Goal: Find specific page/section: Find specific page/section

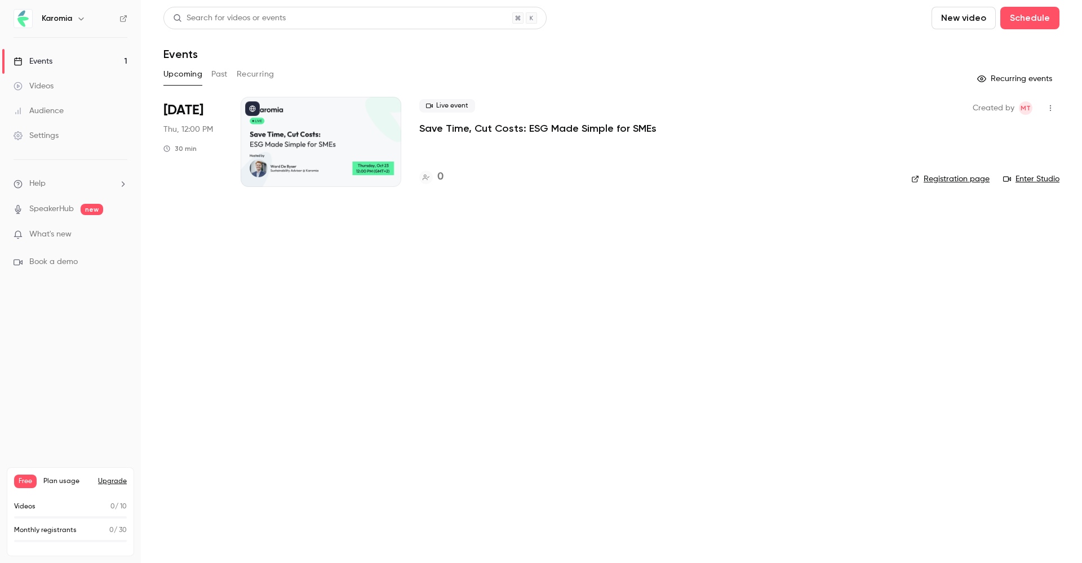
click at [332, 133] on div at bounding box center [321, 142] width 161 height 90
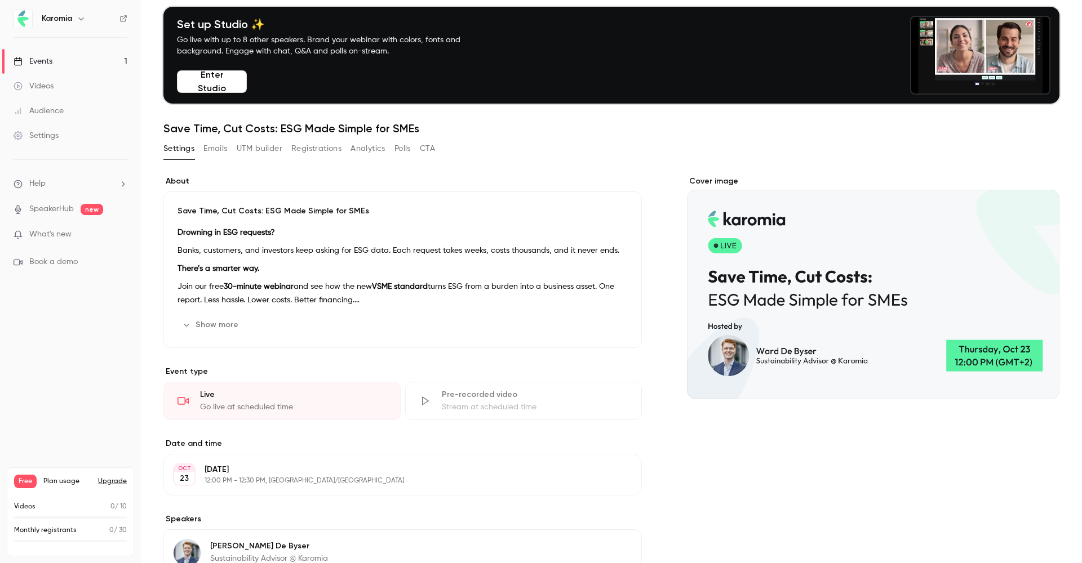
scroll to position [46, 0]
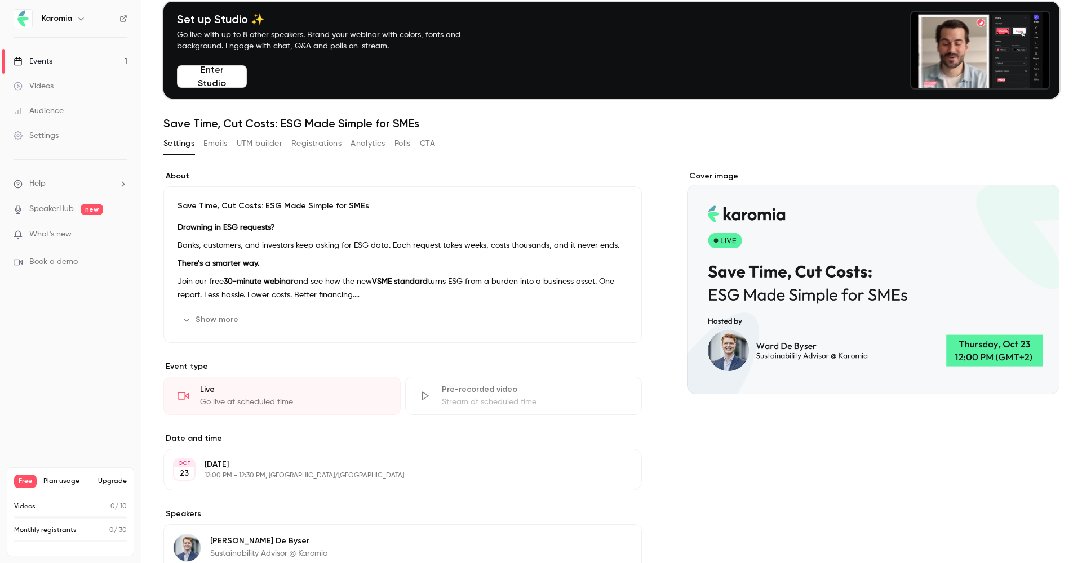
click at [59, 61] on link "Events 1" at bounding box center [70, 61] width 141 height 25
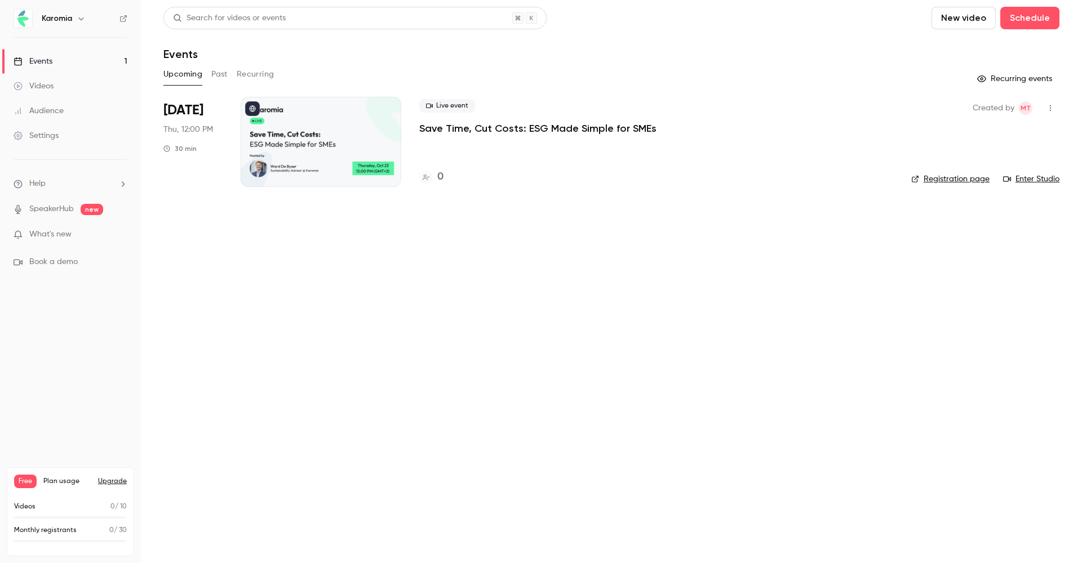
click at [423, 180] on icon at bounding box center [426, 178] width 7 height 6
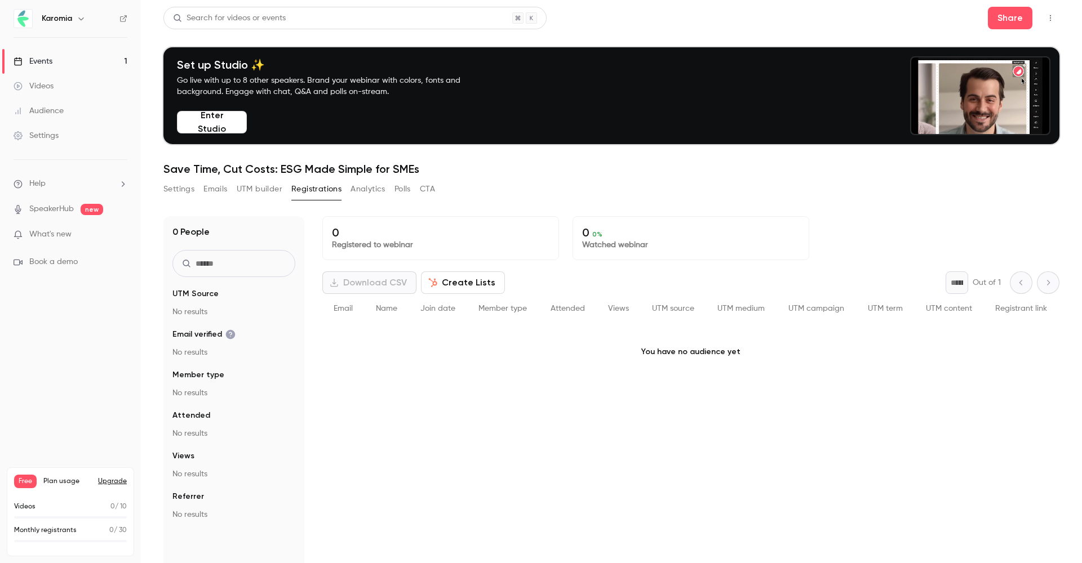
scroll to position [1, 0]
click at [356, 311] on div "Email" at bounding box center [343, 309] width 42 height 30
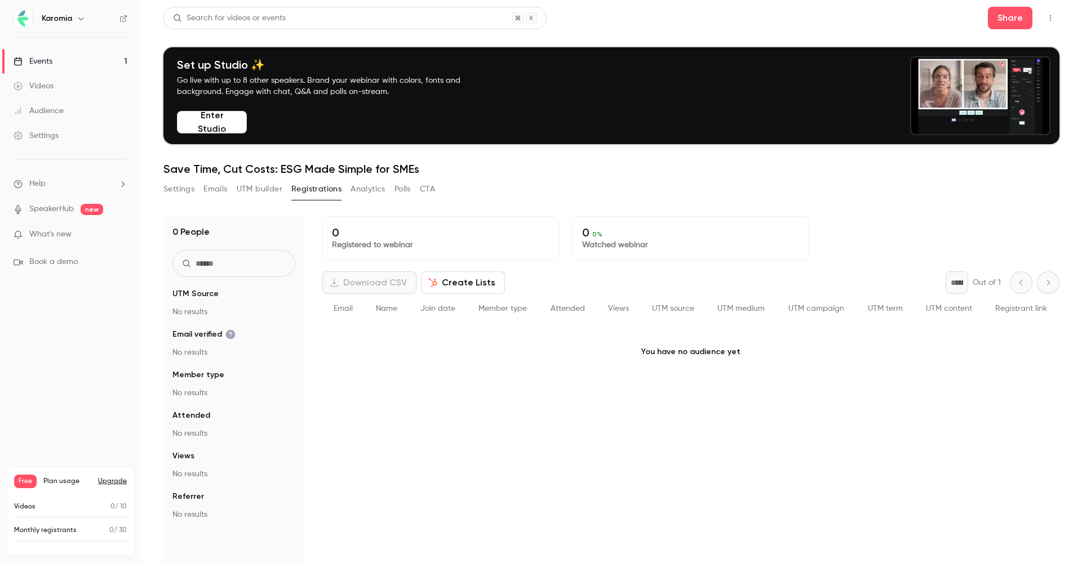
click at [350, 310] on span "Email" at bounding box center [343, 309] width 19 height 8
click at [368, 307] on div "Name" at bounding box center [387, 309] width 45 height 30
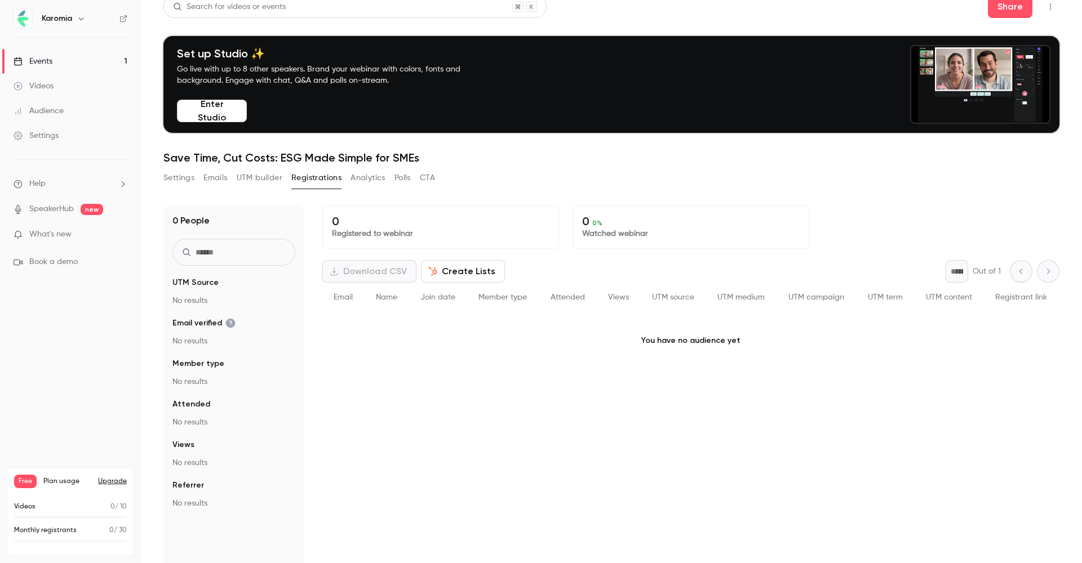
scroll to position [12, 0]
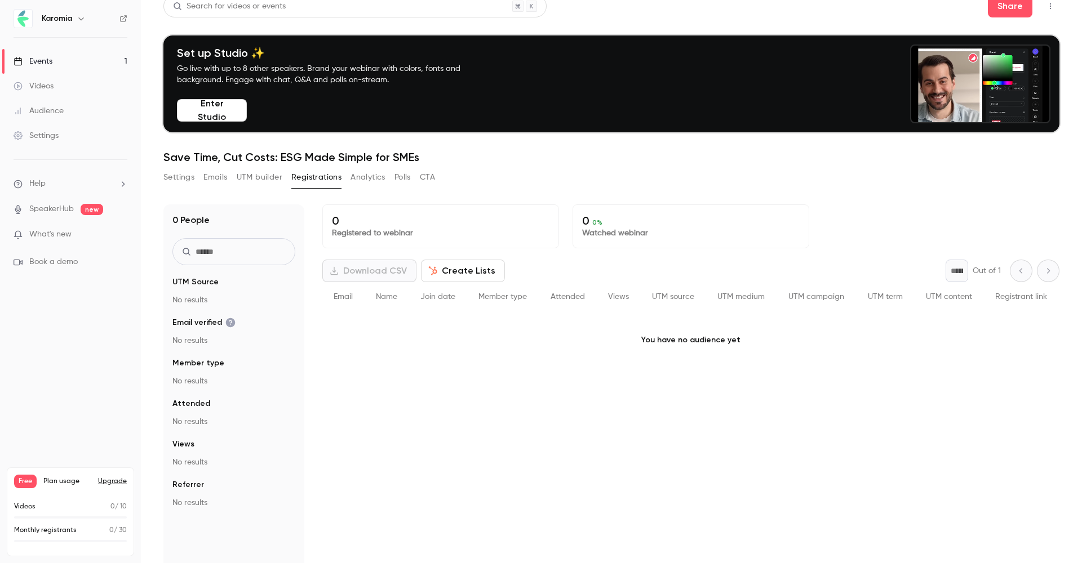
click at [37, 74] on link "Videos" at bounding box center [70, 86] width 141 height 25
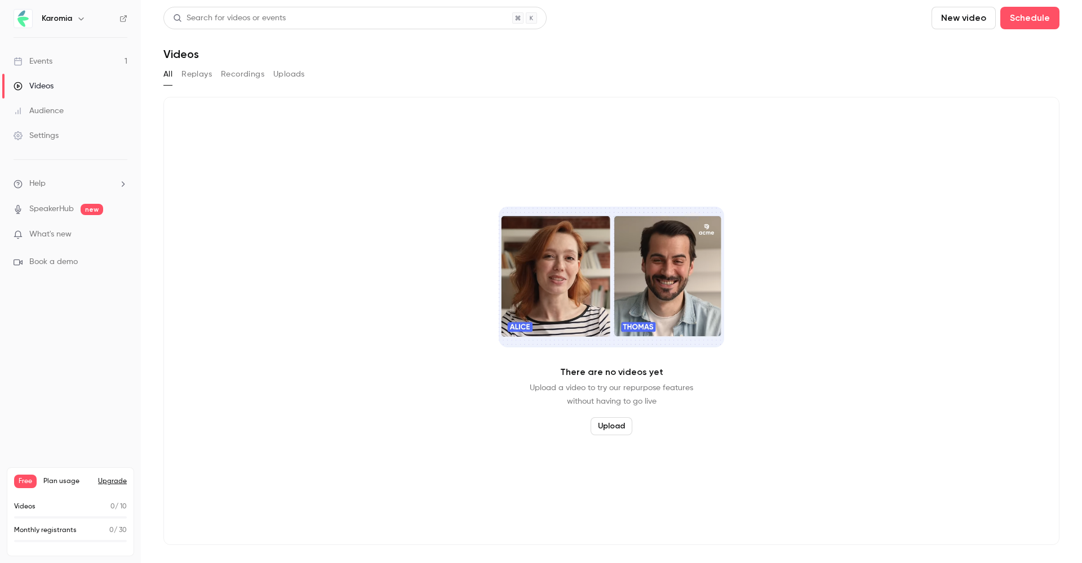
click at [51, 56] on div "Events" at bounding box center [33, 61] width 39 height 11
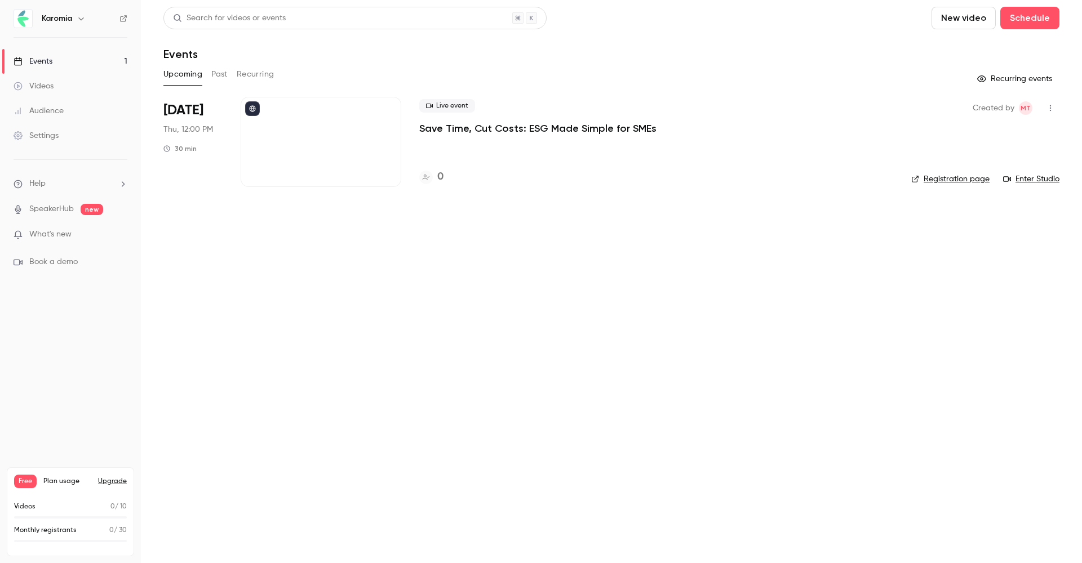
scroll to position [1, 0]
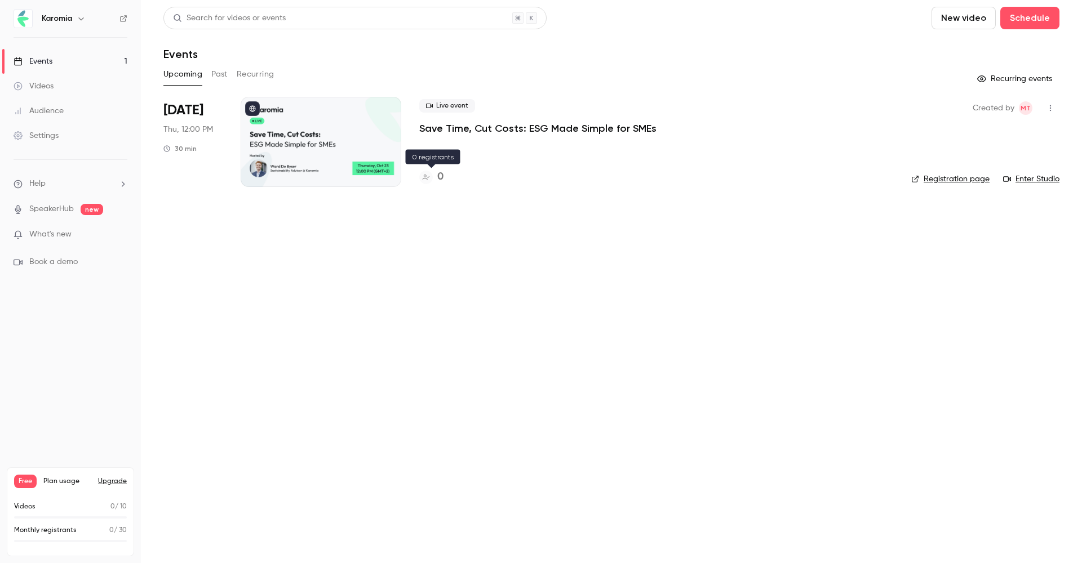
click at [436, 177] on div "0" at bounding box center [431, 177] width 24 height 15
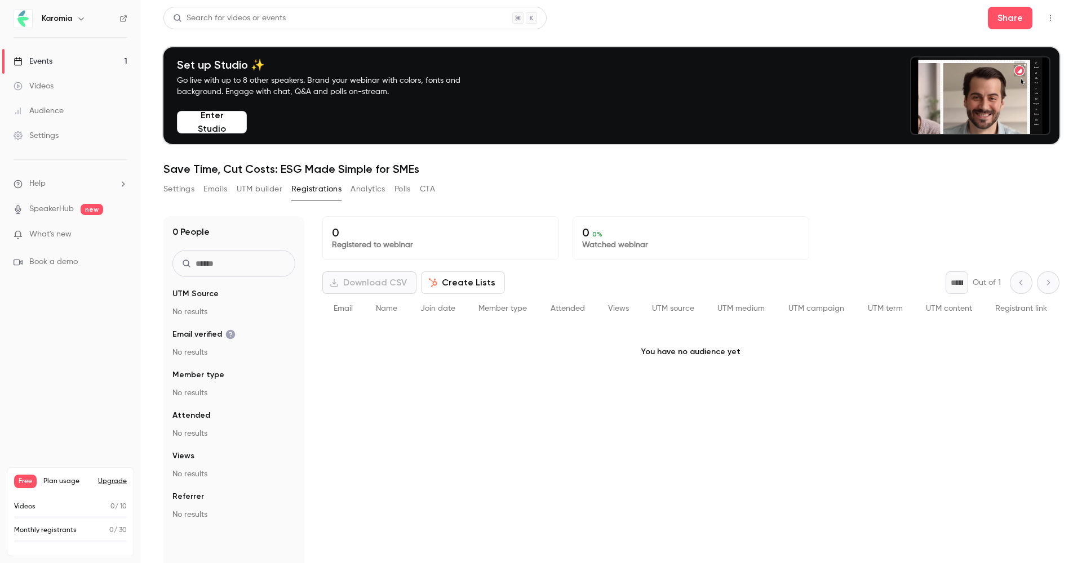
scroll to position [7, 0]
